Goal: Transaction & Acquisition: Purchase product/service

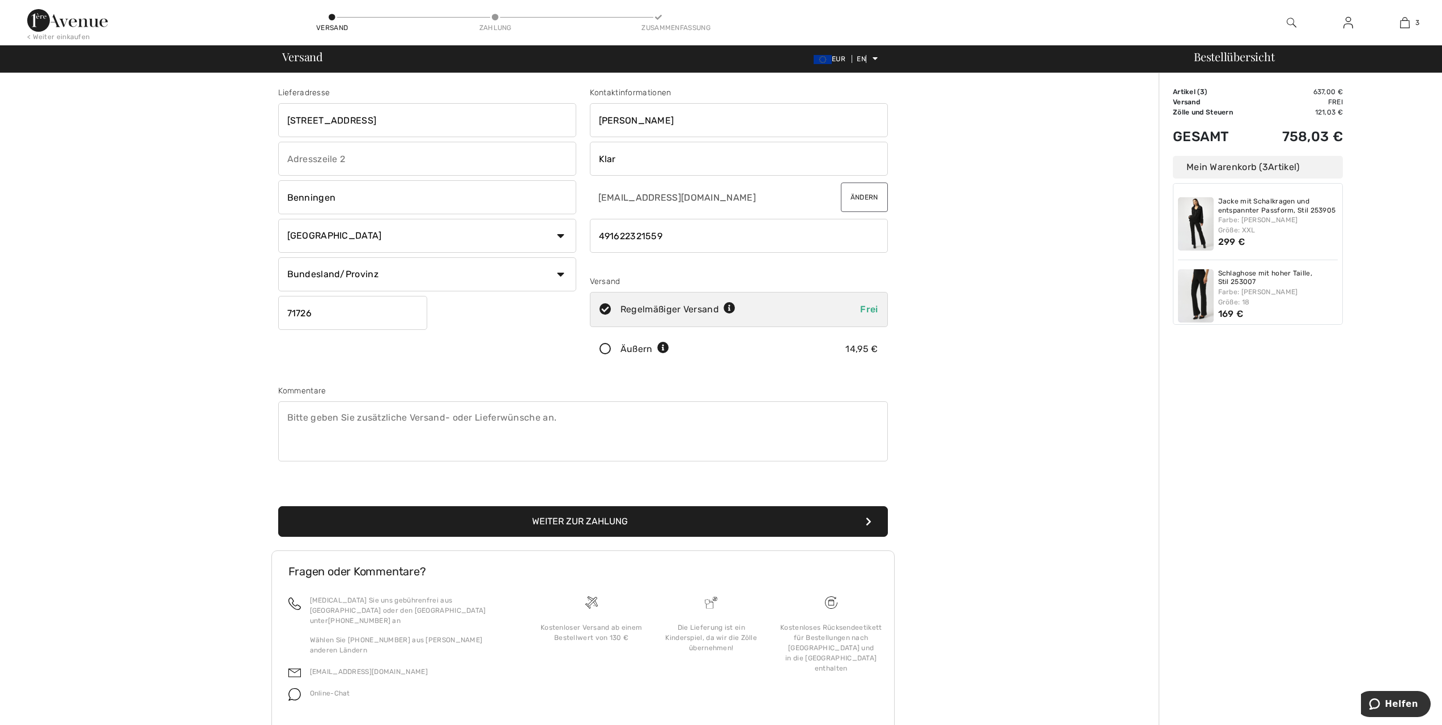
click at [558, 271] on select "Bundesland/Provinz Baden-Württemberg Bayern Berlin Brandenburg Bremen Hamburg H…" at bounding box center [427, 274] width 298 height 34
select select "BAW"
click at [278, 257] on select "Bundesland/Provinz Baden-Württemberg Bayern Berlin Brandenburg Bremen Hamburg H…" at bounding box center [427, 274] width 298 height 34
click at [571, 520] on font "Weiter zur Zahlung" at bounding box center [580, 521] width 96 height 11
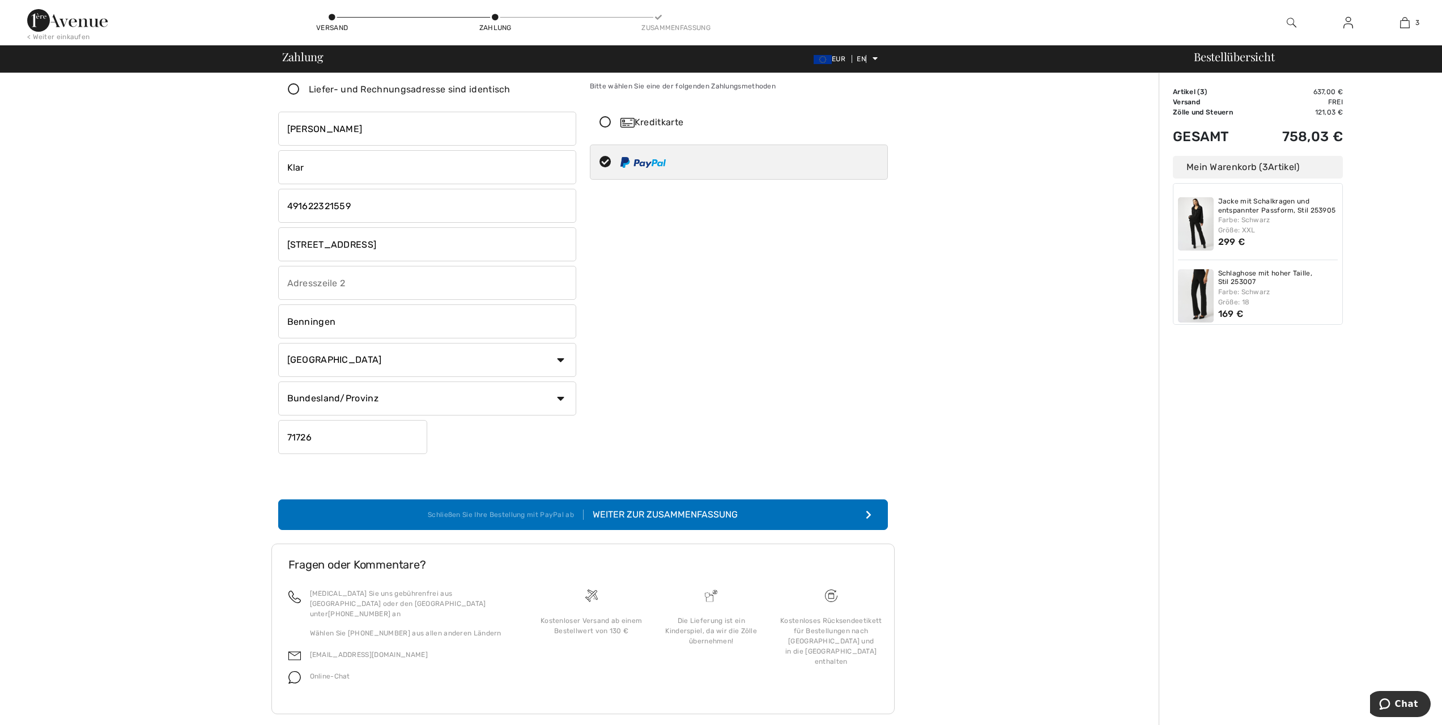
scroll to position [39, 0]
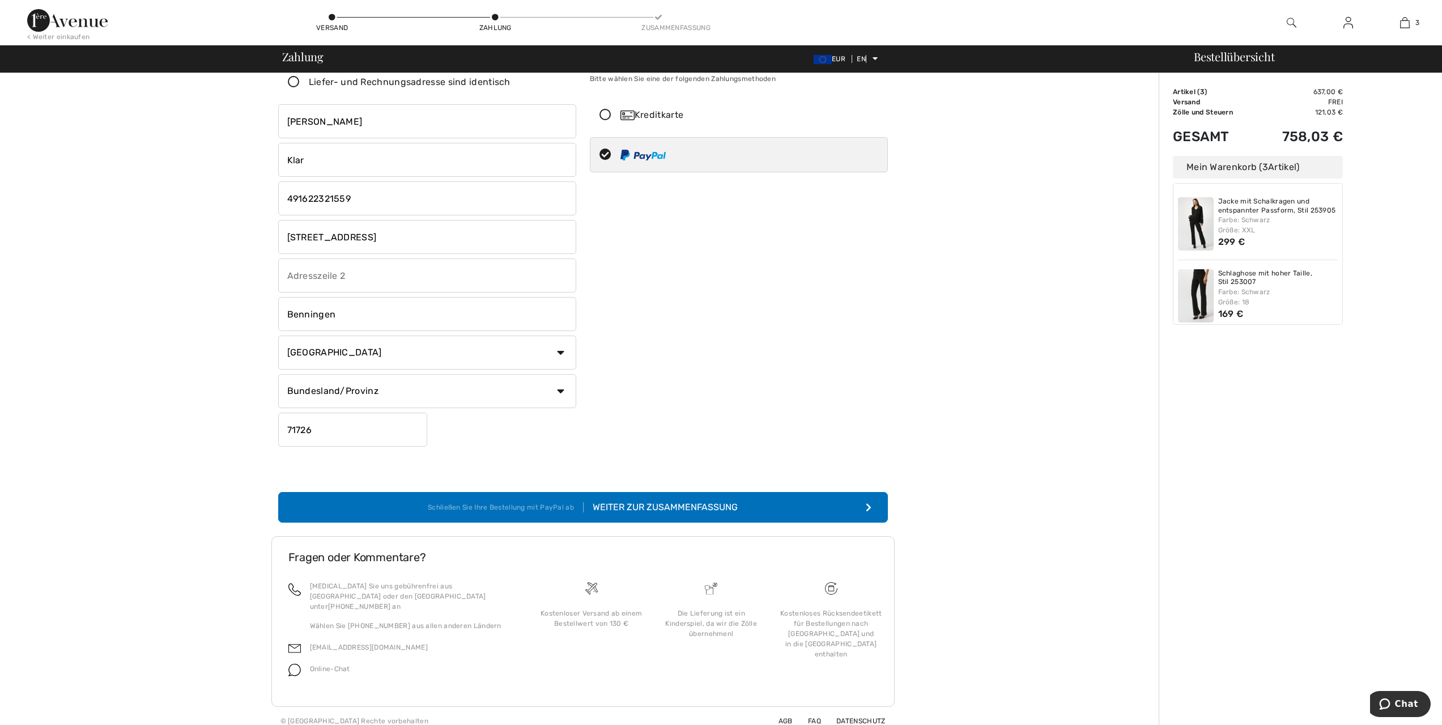
click at [690, 504] on font "Weiter zur Zusammenfassung" at bounding box center [665, 507] width 145 height 11
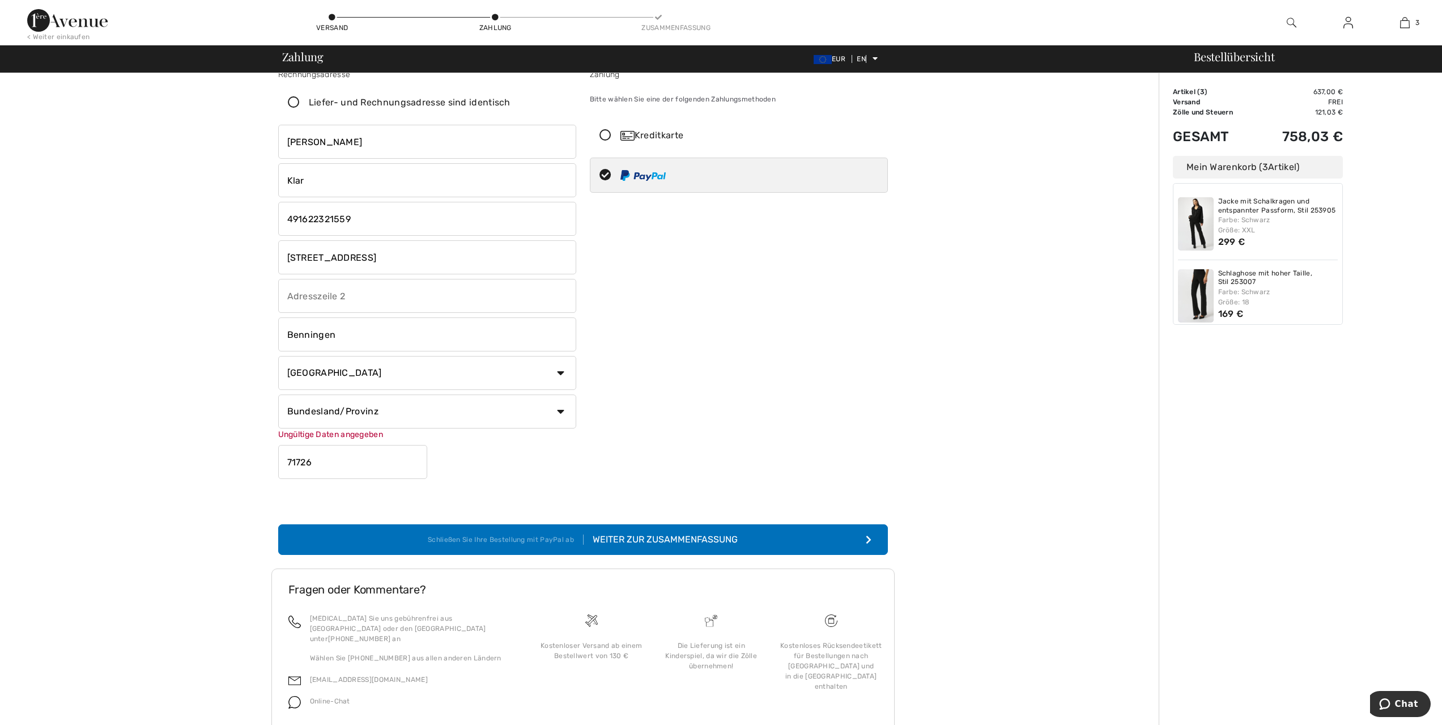
scroll to position [0, 0]
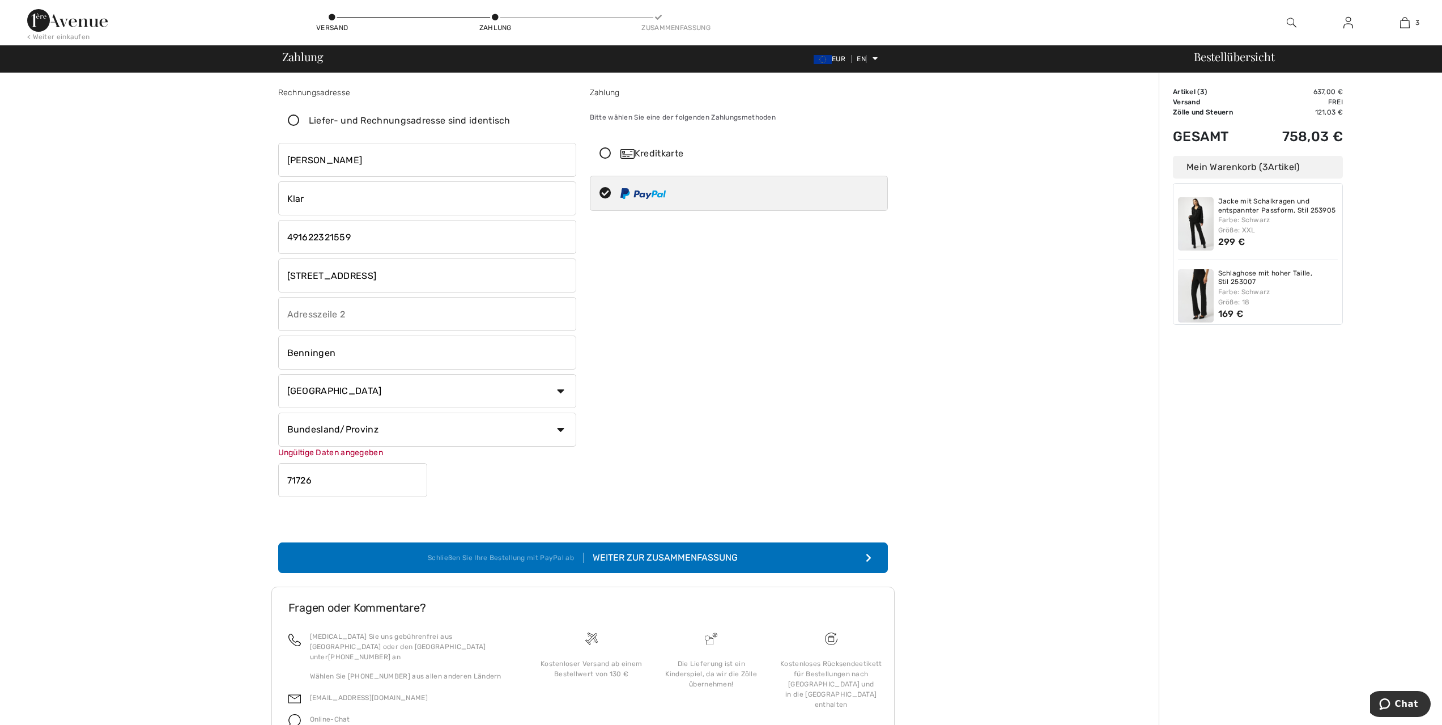
click at [454, 434] on select "Bundesland/Provinz Baden-Württemberg Bayern Berlin Brandenburg Bremen Hamburg H…" at bounding box center [427, 430] width 298 height 34
select select "BAW"
click at [278, 413] on select "Bundesland/Provinz Baden-Württemberg Bayern Berlin Brandenburg Bremen Hamburg H…" at bounding box center [427, 430] width 298 height 34
click at [698, 559] on font "Weiter zur Zusammenfassung" at bounding box center [665, 557] width 145 height 11
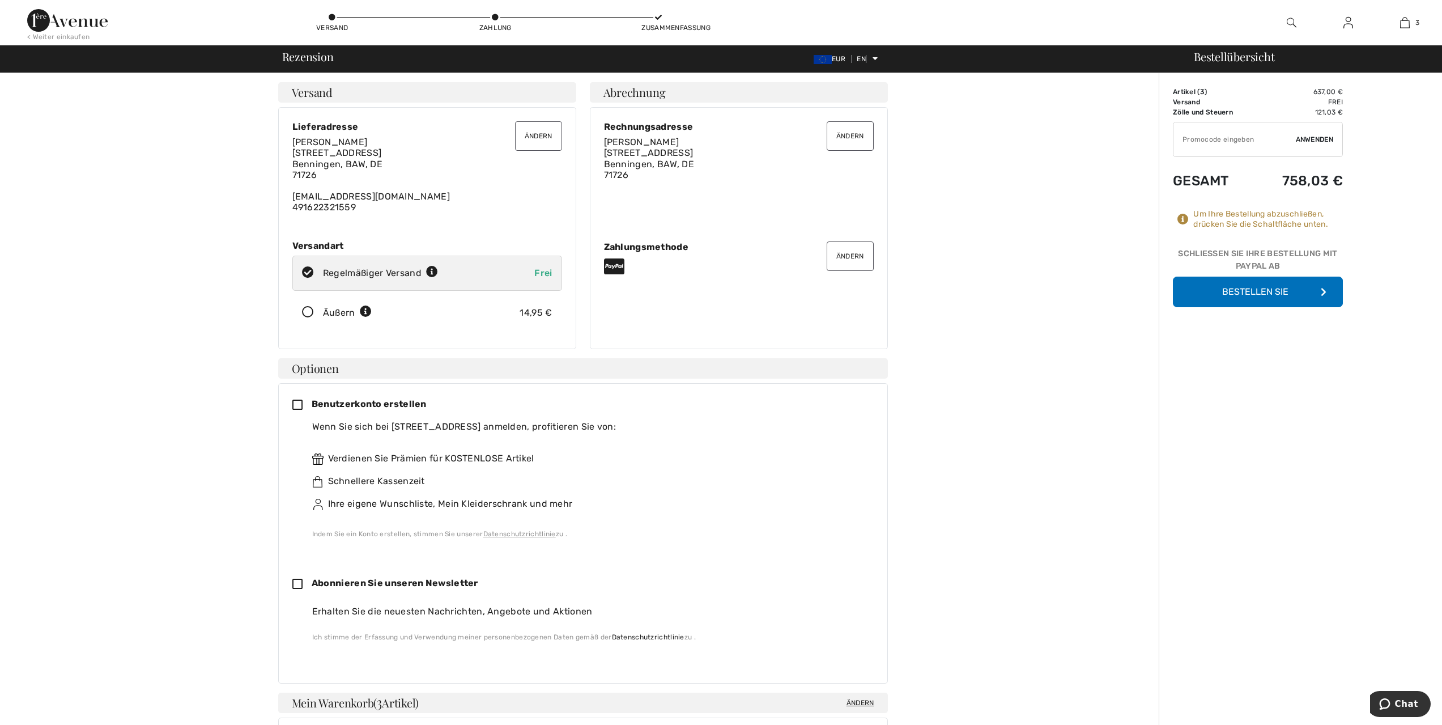
click at [1288, 290] on font "Bestellen Sie" at bounding box center [1255, 291] width 66 height 11
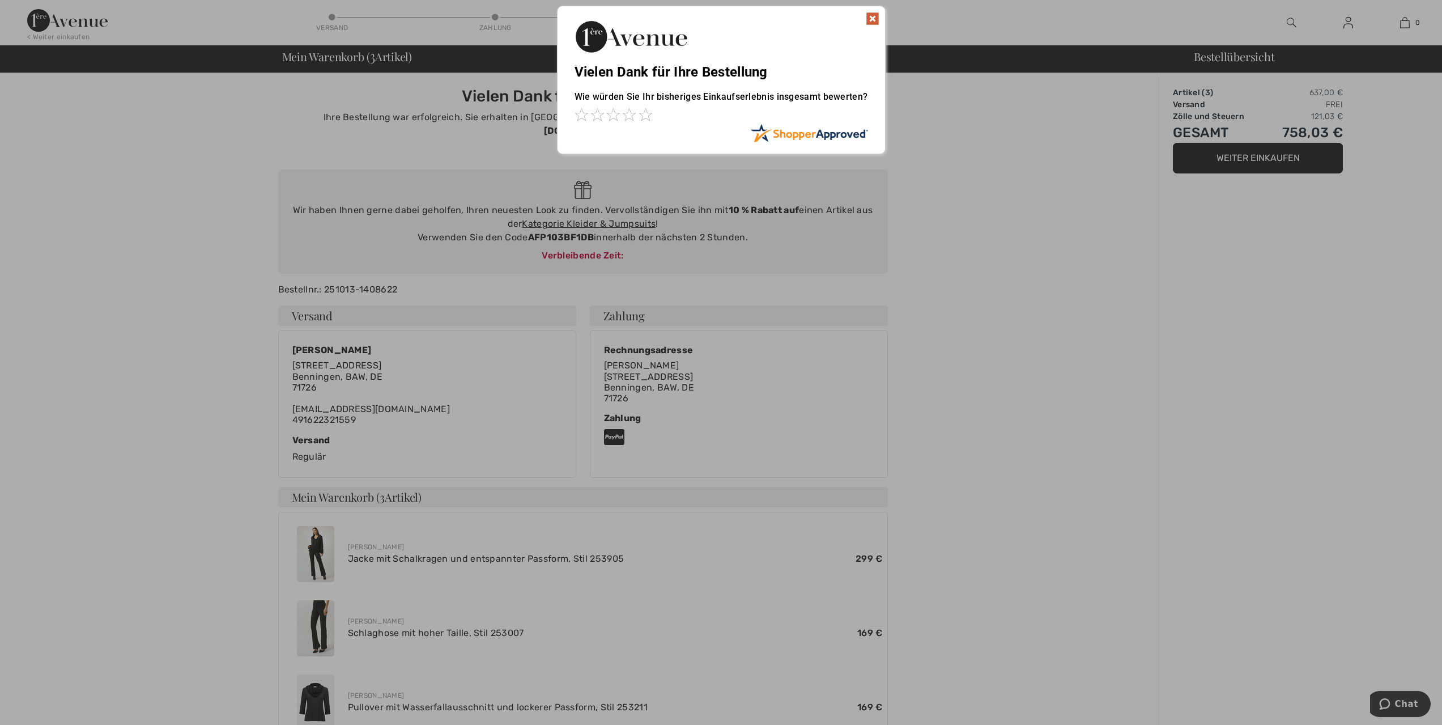
click at [874, 18] on img at bounding box center [873, 19] width 14 height 14
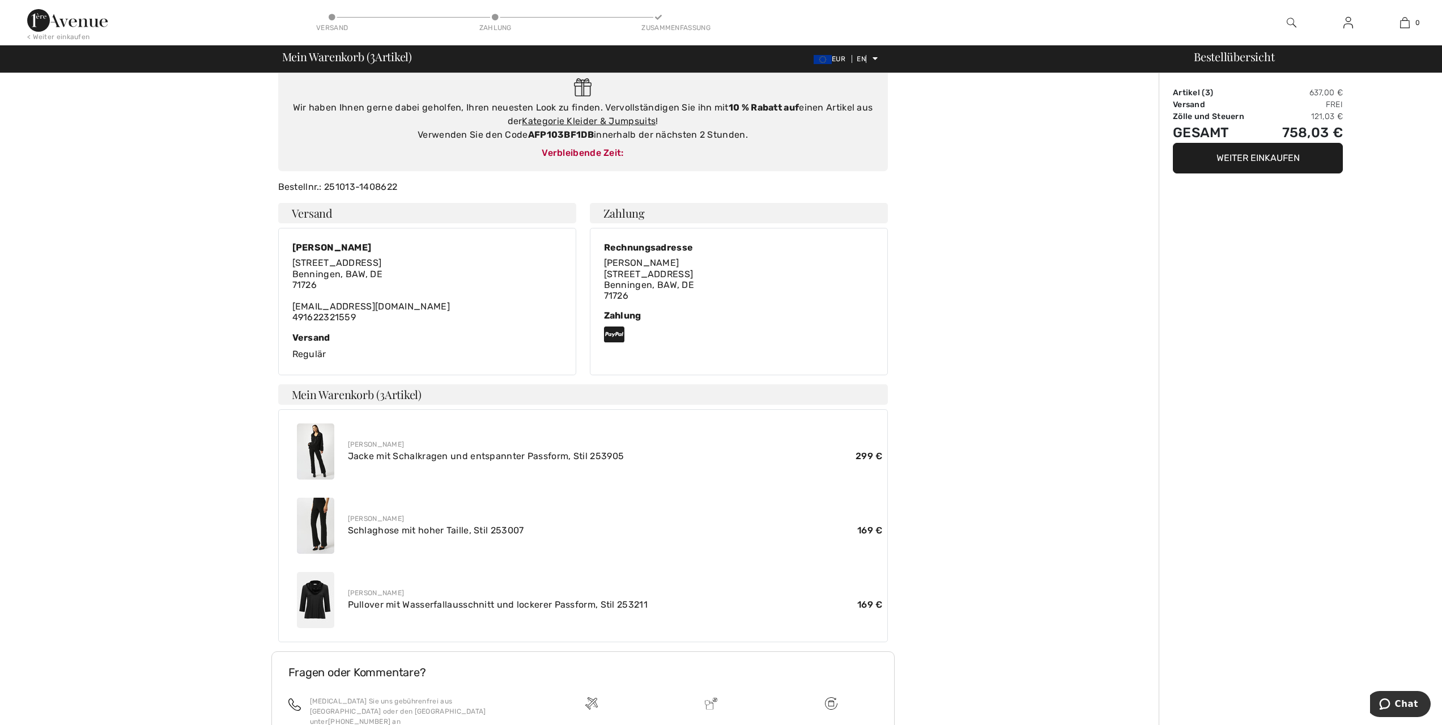
scroll to position [204, 0]
